Goal: Find specific page/section: Find specific page/section

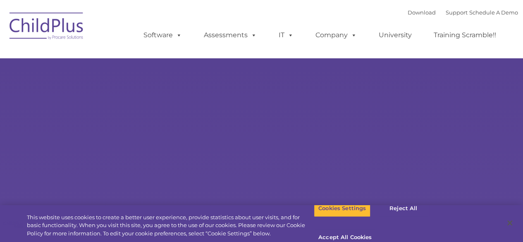
select select "MEDIUM"
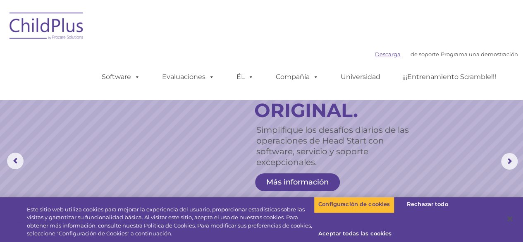
click at [376, 54] on font "Descarga" at bounding box center [388, 54] width 26 height 7
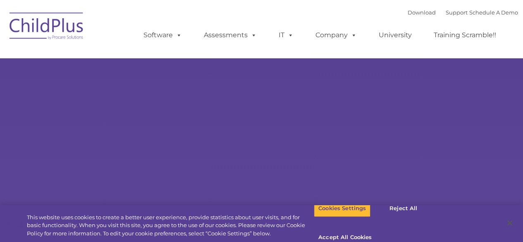
type input ""
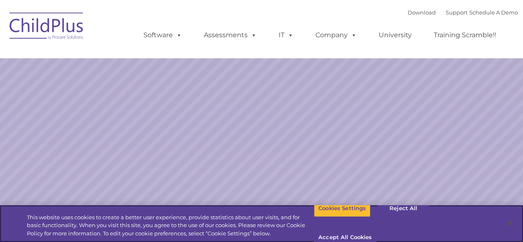
select select "MEDIUM"
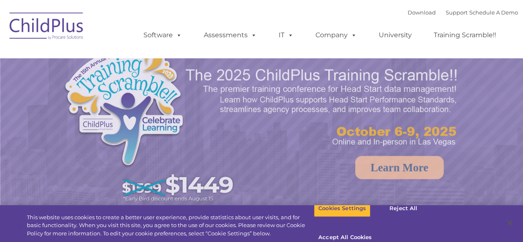
drag, startPoint x: 0, startPoint y: 0, endPoint x: 173, endPoint y: 75, distance: 188.6
click at [173, 75] on img at bounding box center [151, 126] width 176 height 162
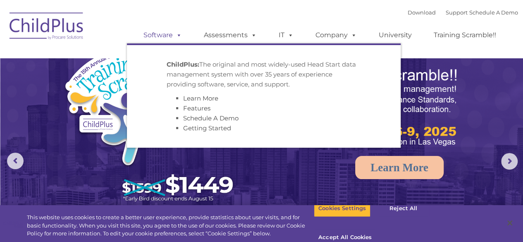
click at [156, 36] on link "Software" at bounding box center [162, 35] width 55 height 17
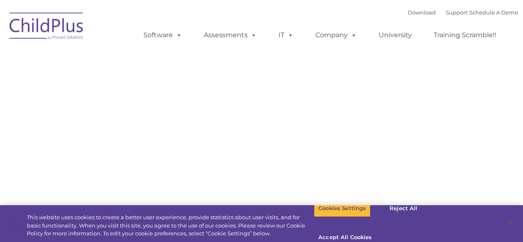
click at [156, 36] on link "Software" at bounding box center [162, 35] width 55 height 17
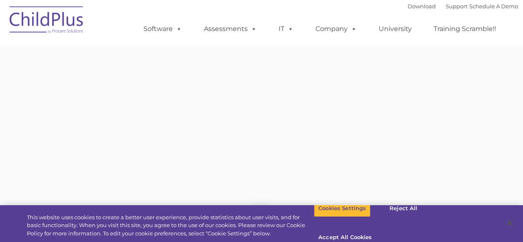
type input ""
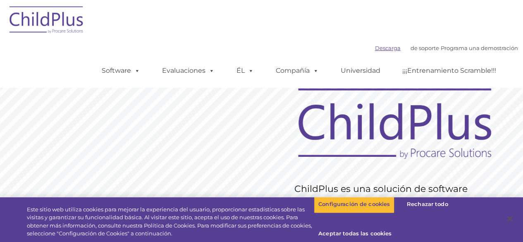
click at [380, 49] on font "Descarga" at bounding box center [388, 48] width 26 height 7
